Goal: Task Accomplishment & Management: Manage account settings

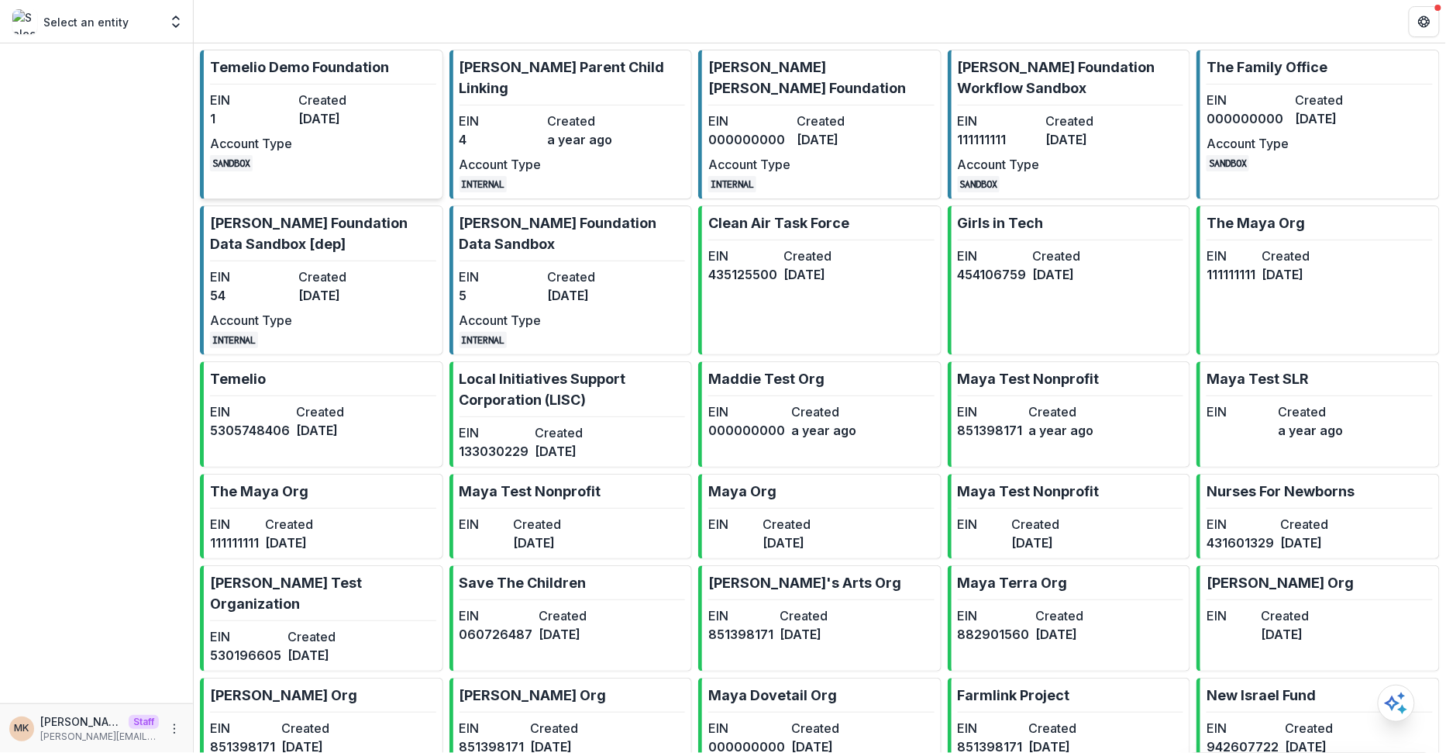
click at [359, 102] on dt "Created" at bounding box center [339, 100] width 82 height 19
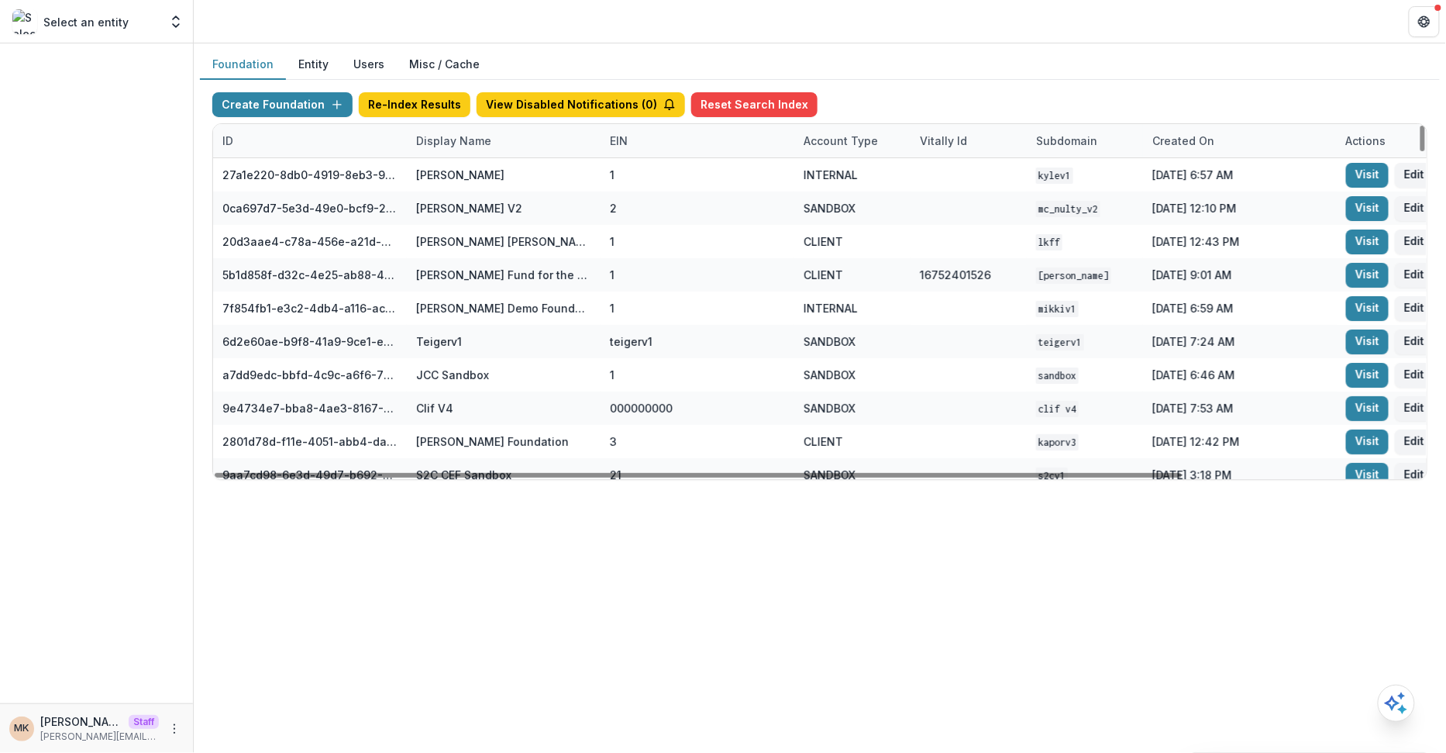
click at [446, 141] on div "Display Name" at bounding box center [454, 141] width 94 height 16
click at [457, 174] on input at bounding box center [502, 174] width 186 height 25
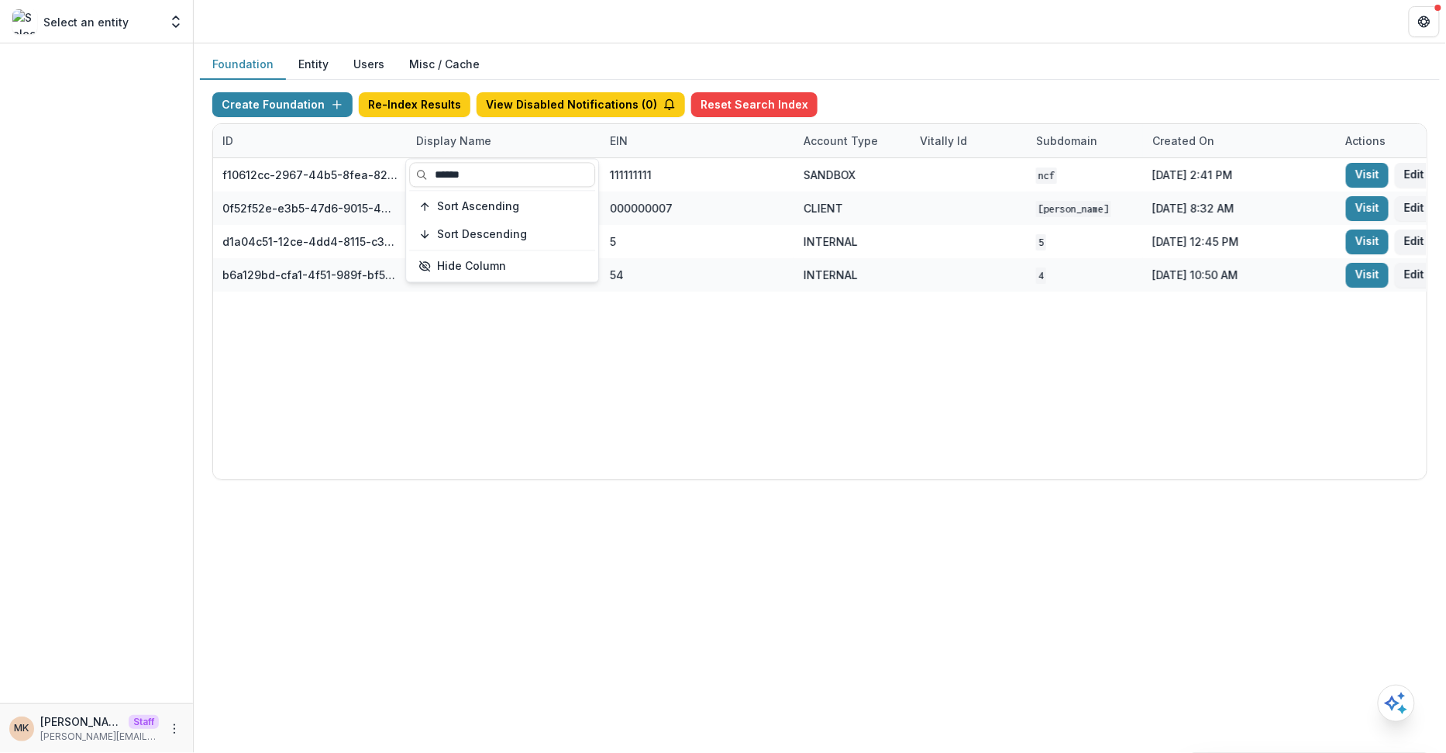
type input "******"
click at [910, 98] on div "Create Foundation Re-Index Results View Disabled Notifications ( 0 ) Reset Sear…" at bounding box center [819, 107] width 1215 height 31
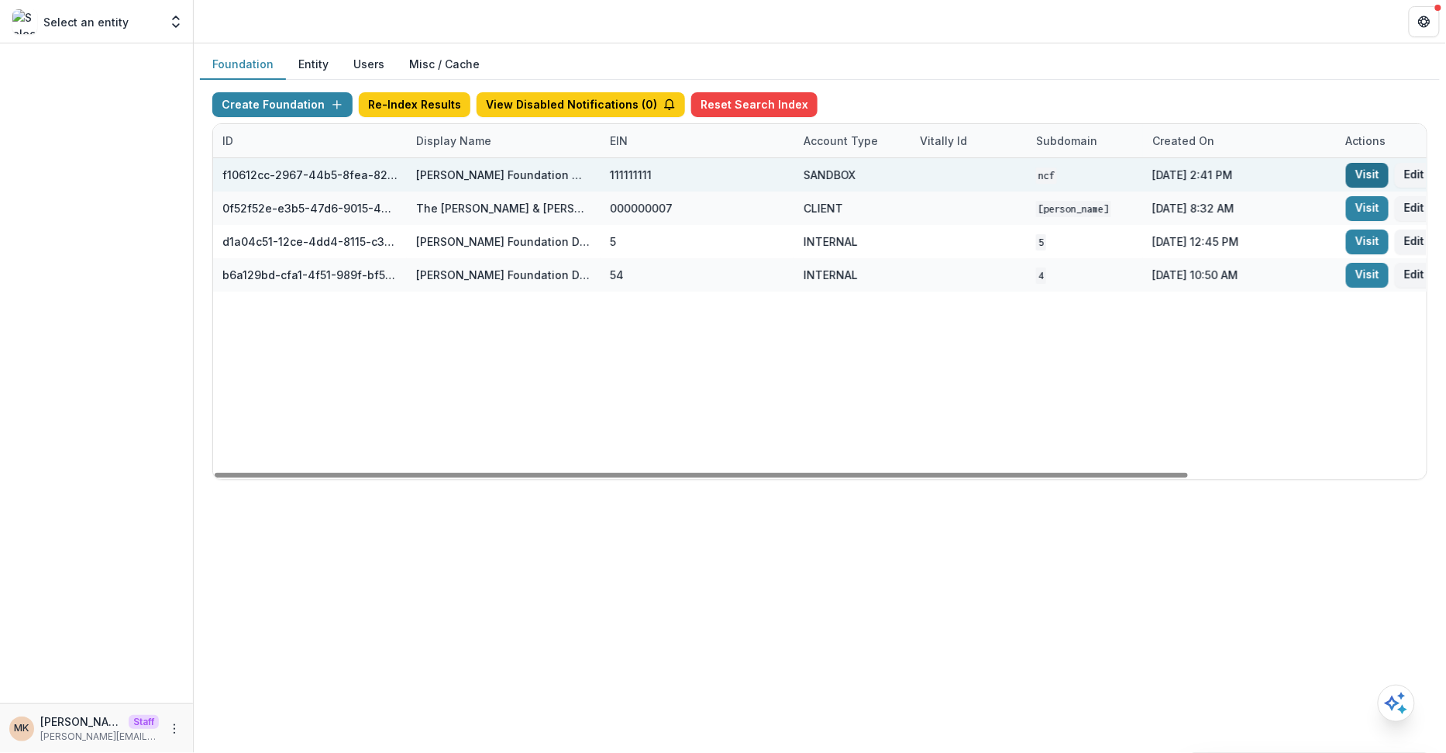
click at [1355, 174] on link "Visit" at bounding box center [1367, 175] width 43 height 25
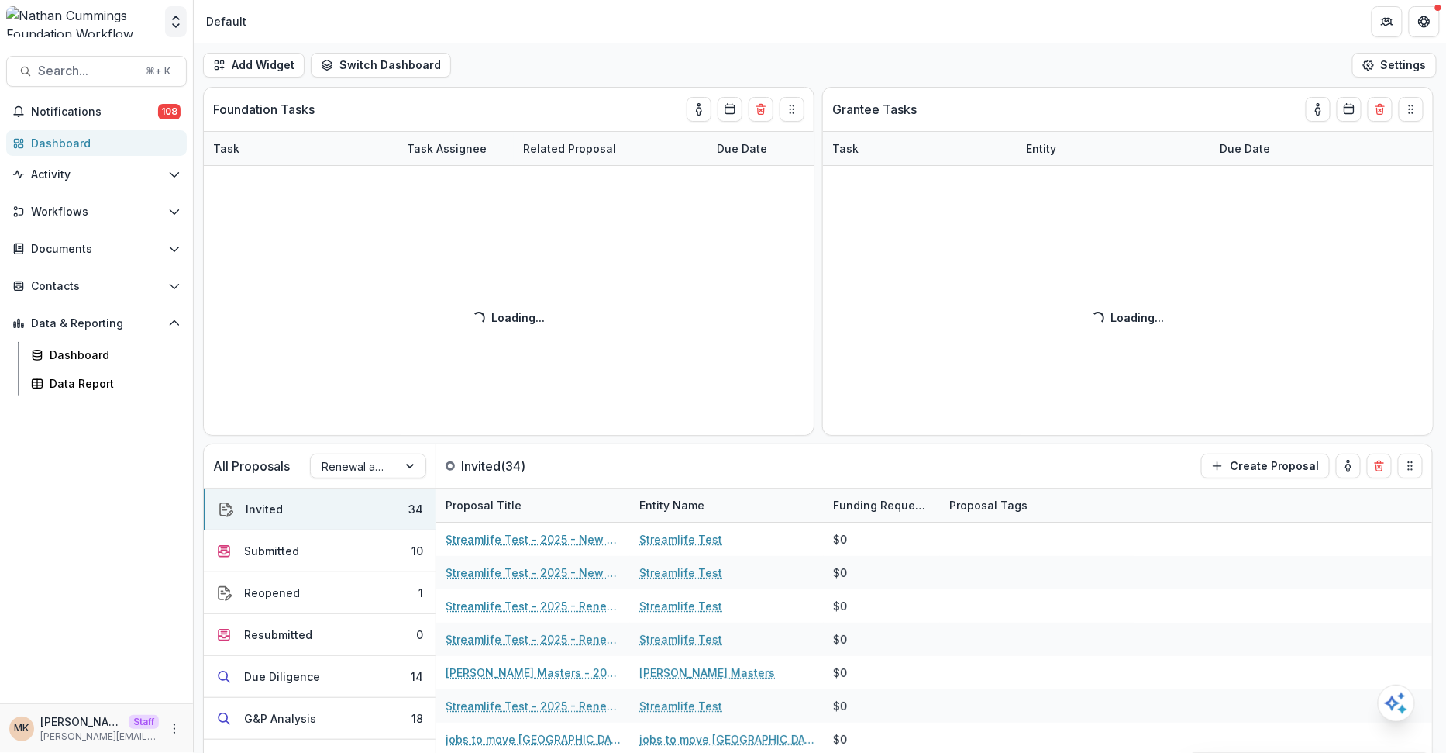
click at [174, 17] on polyline "Open entity switcher" at bounding box center [176, 17] width 6 height 3
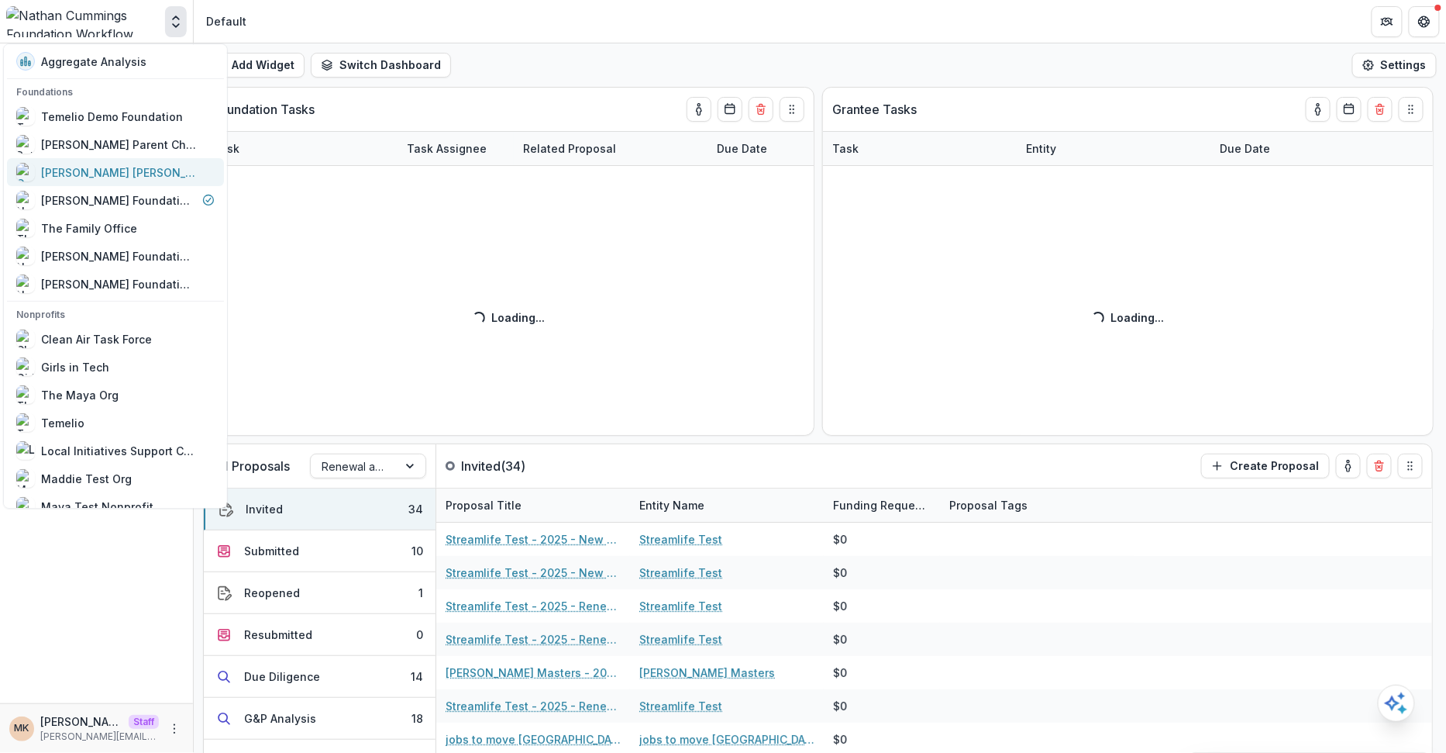
scroll to position [855, 0]
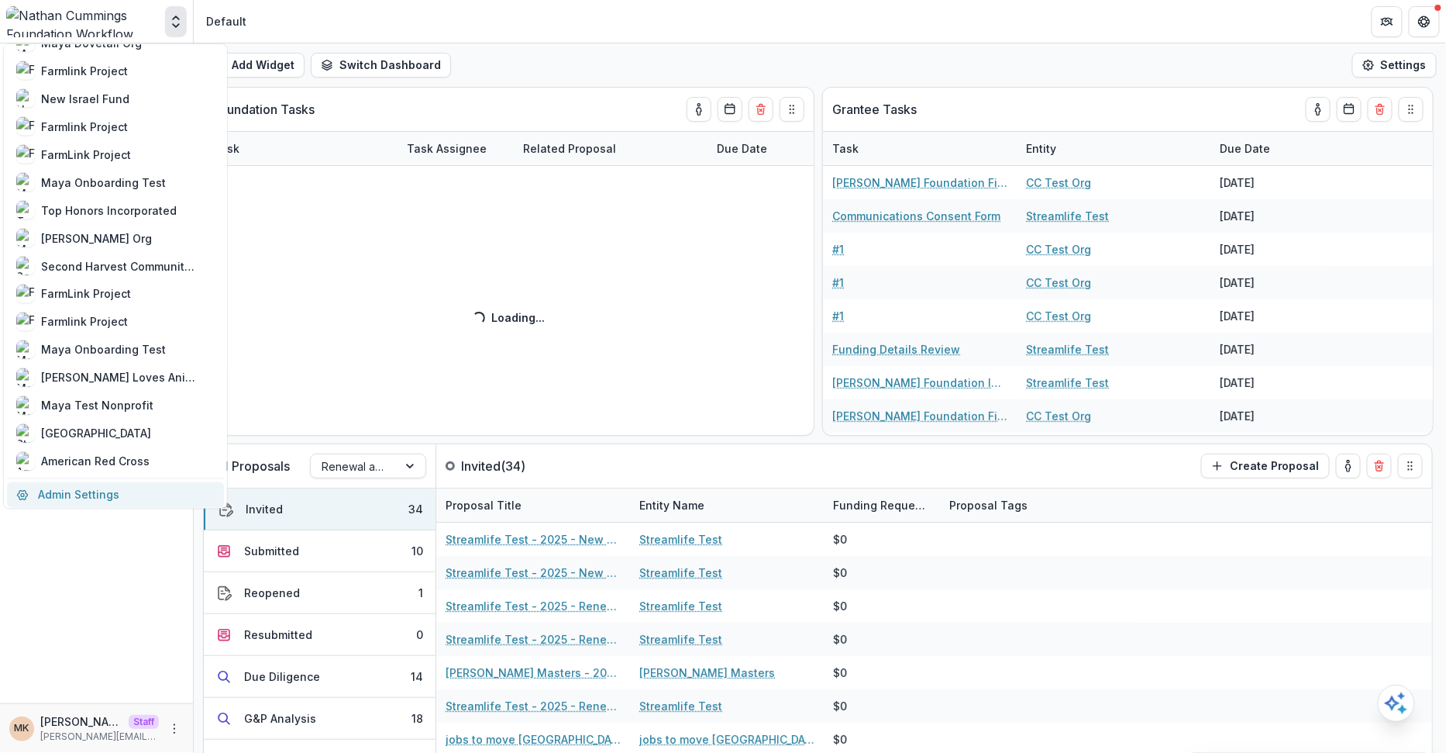
click at [60, 483] on link "Admin Settings" at bounding box center [115, 494] width 217 height 26
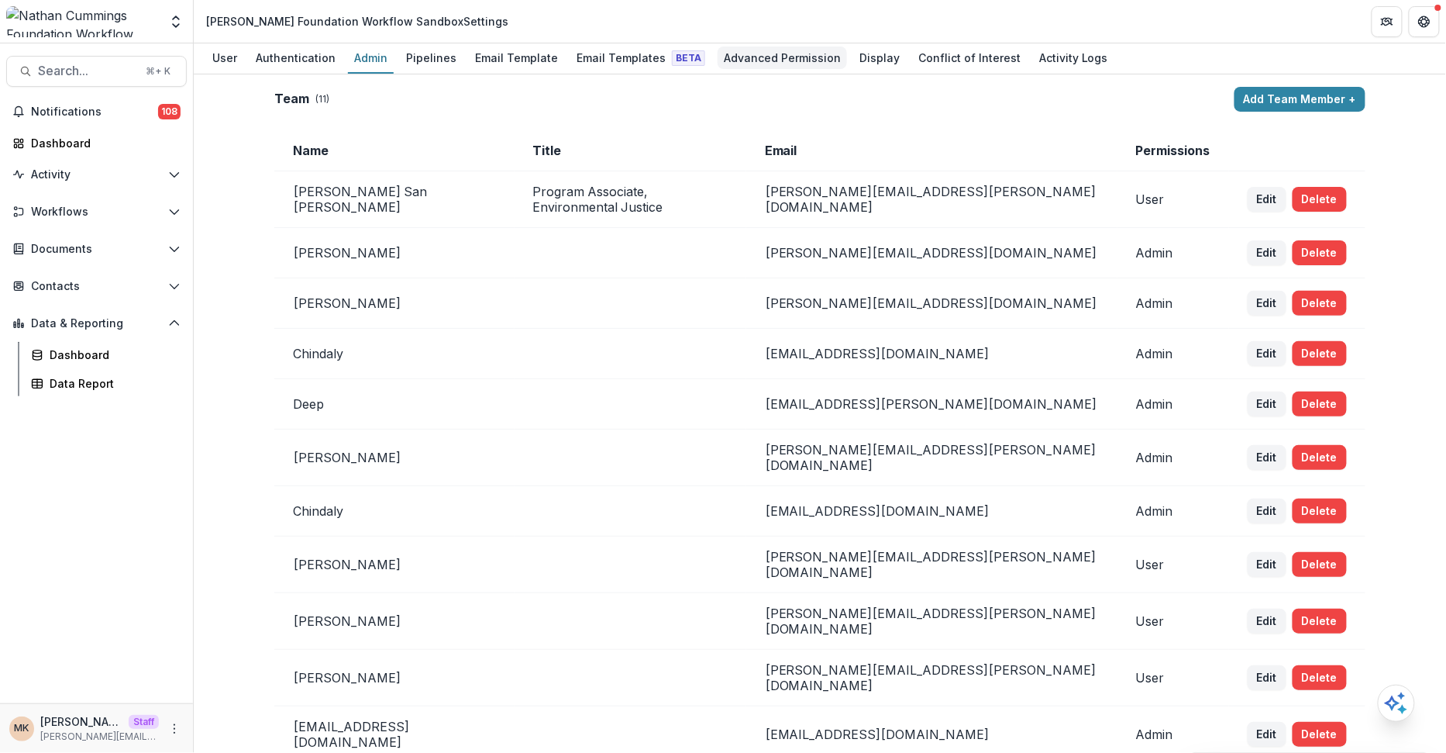
click at [718, 57] on div "Advanced Permission" at bounding box center [782, 58] width 129 height 22
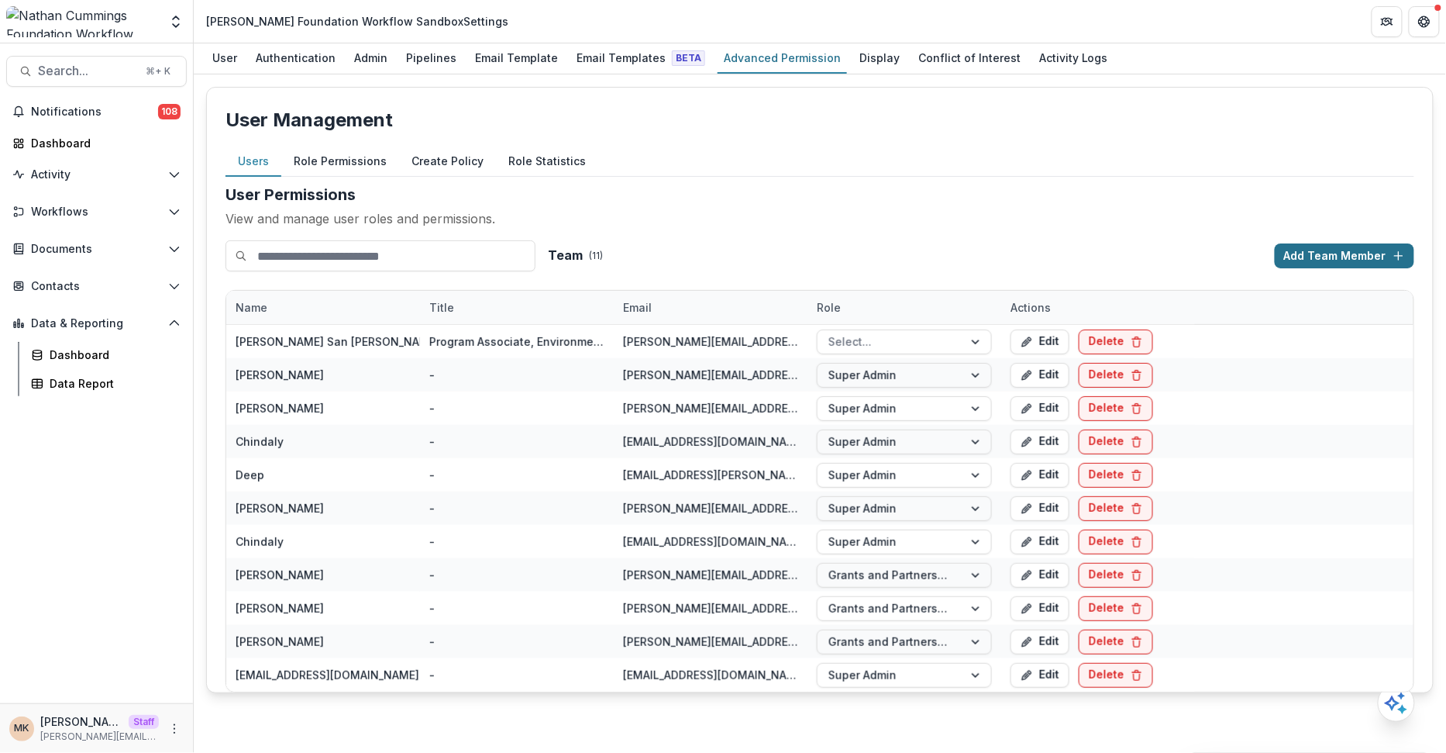
click at [1370, 253] on button "Add Team Member" at bounding box center [1345, 255] width 140 height 25
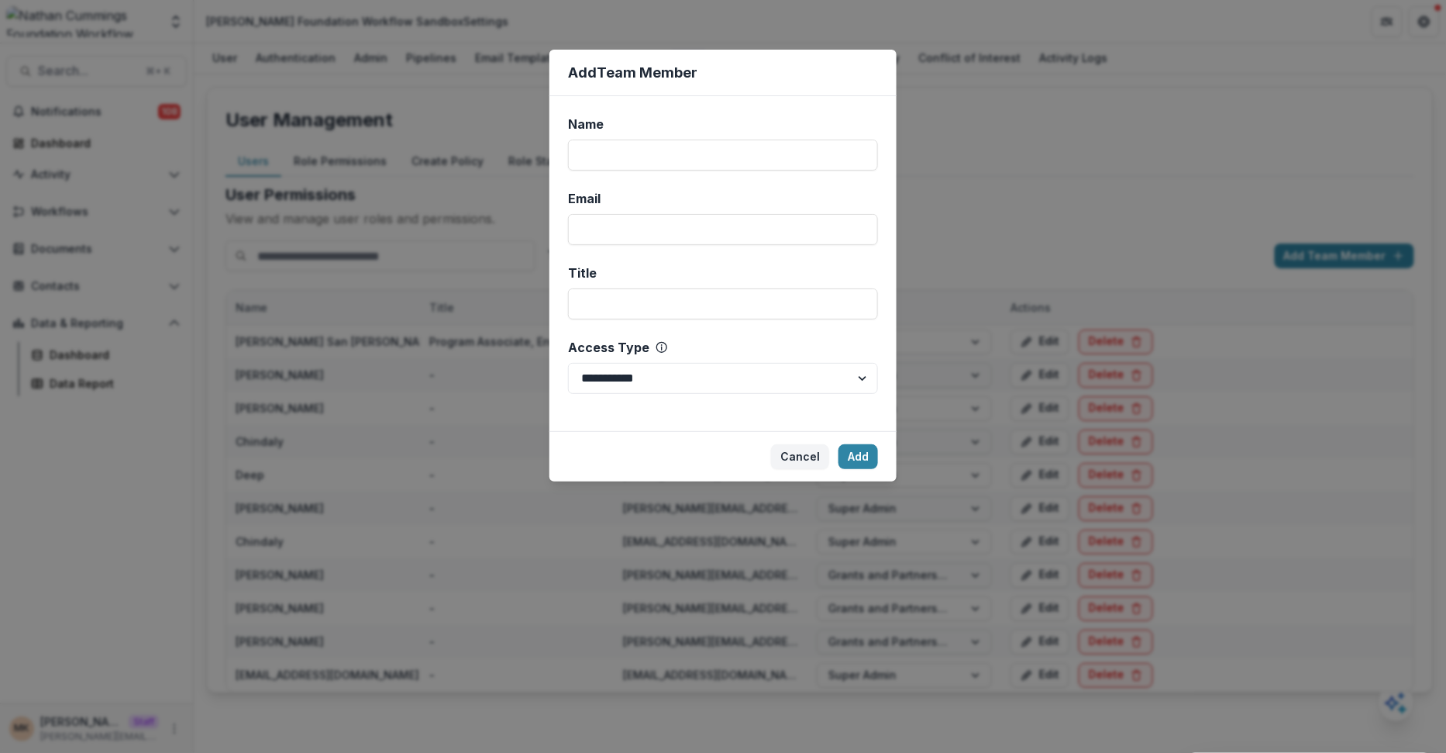
click at [1049, 200] on div "**********" at bounding box center [723, 376] width 1446 height 753
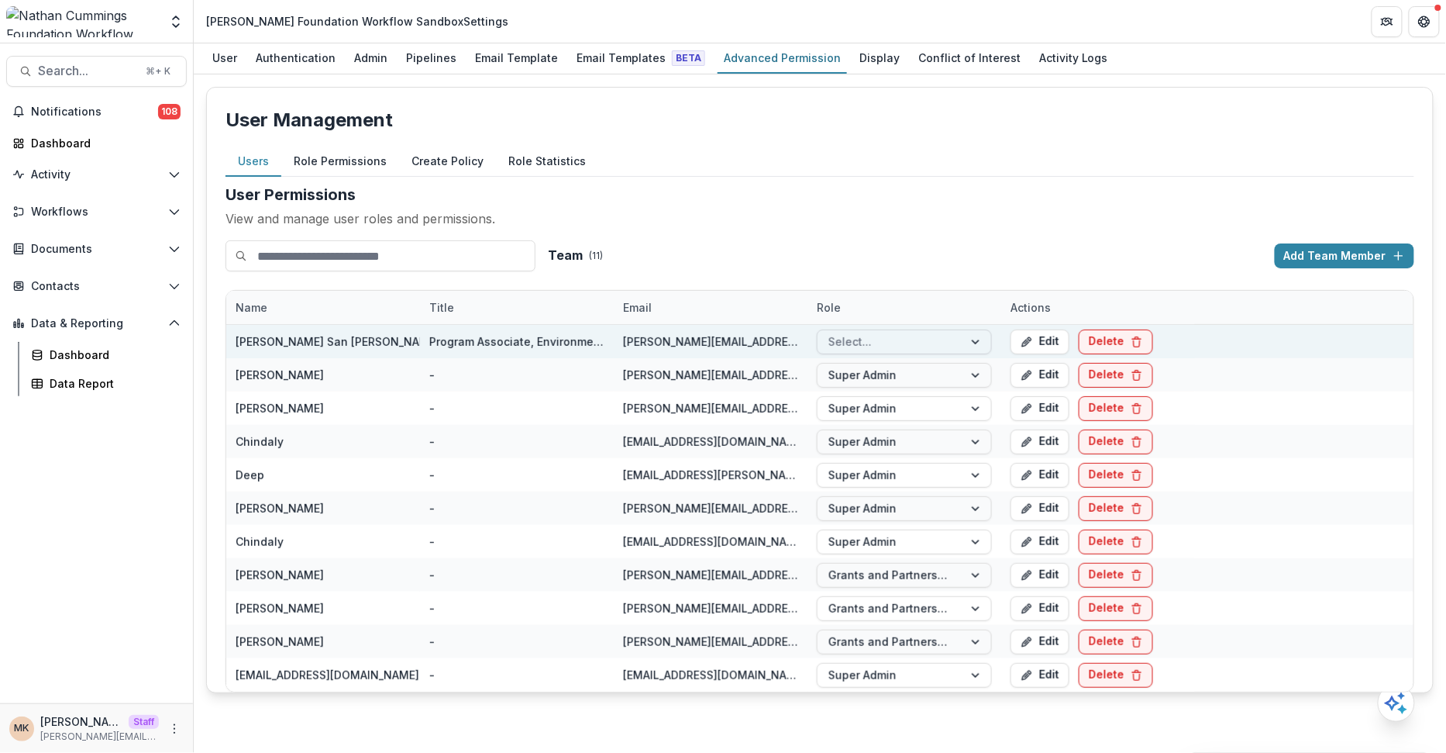
click at [861, 332] on div at bounding box center [891, 341] width 124 height 19
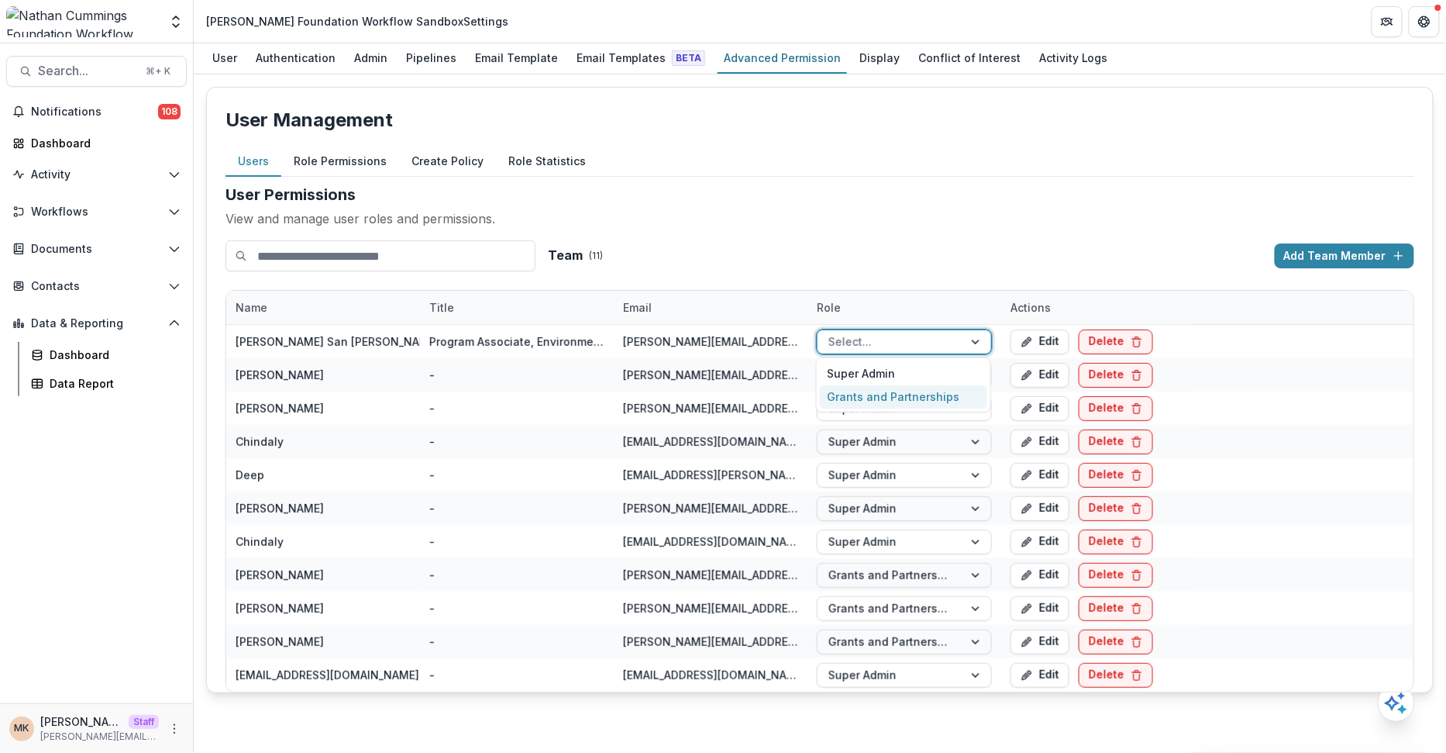
click at [855, 400] on div "Grants and Partnerships" at bounding box center [903, 397] width 167 height 24
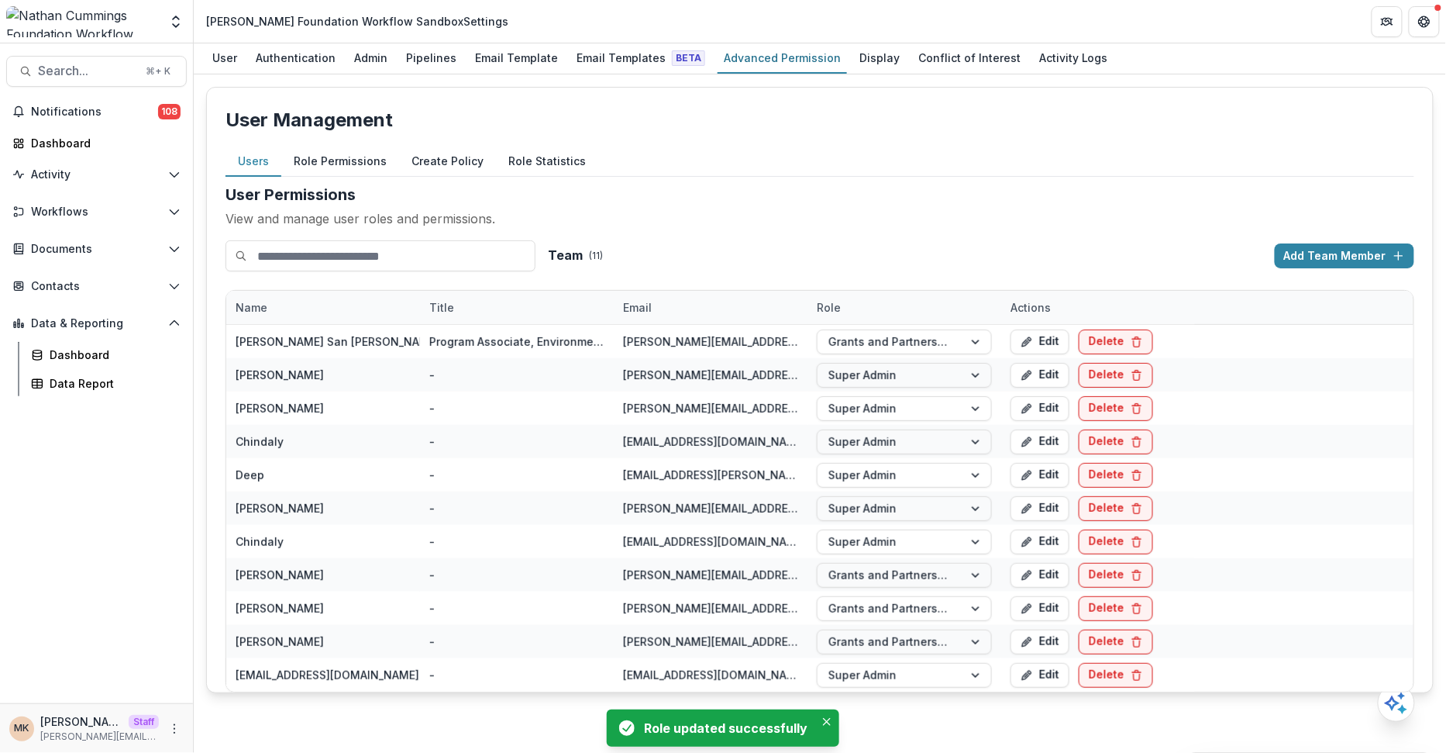
click at [874, 264] on div "Team ( 11 ) Add Team Member" at bounding box center [981, 255] width 867 height 31
click at [361, 61] on div "Admin" at bounding box center [371, 58] width 46 height 22
